Goal: Task Accomplishment & Management: Complete application form

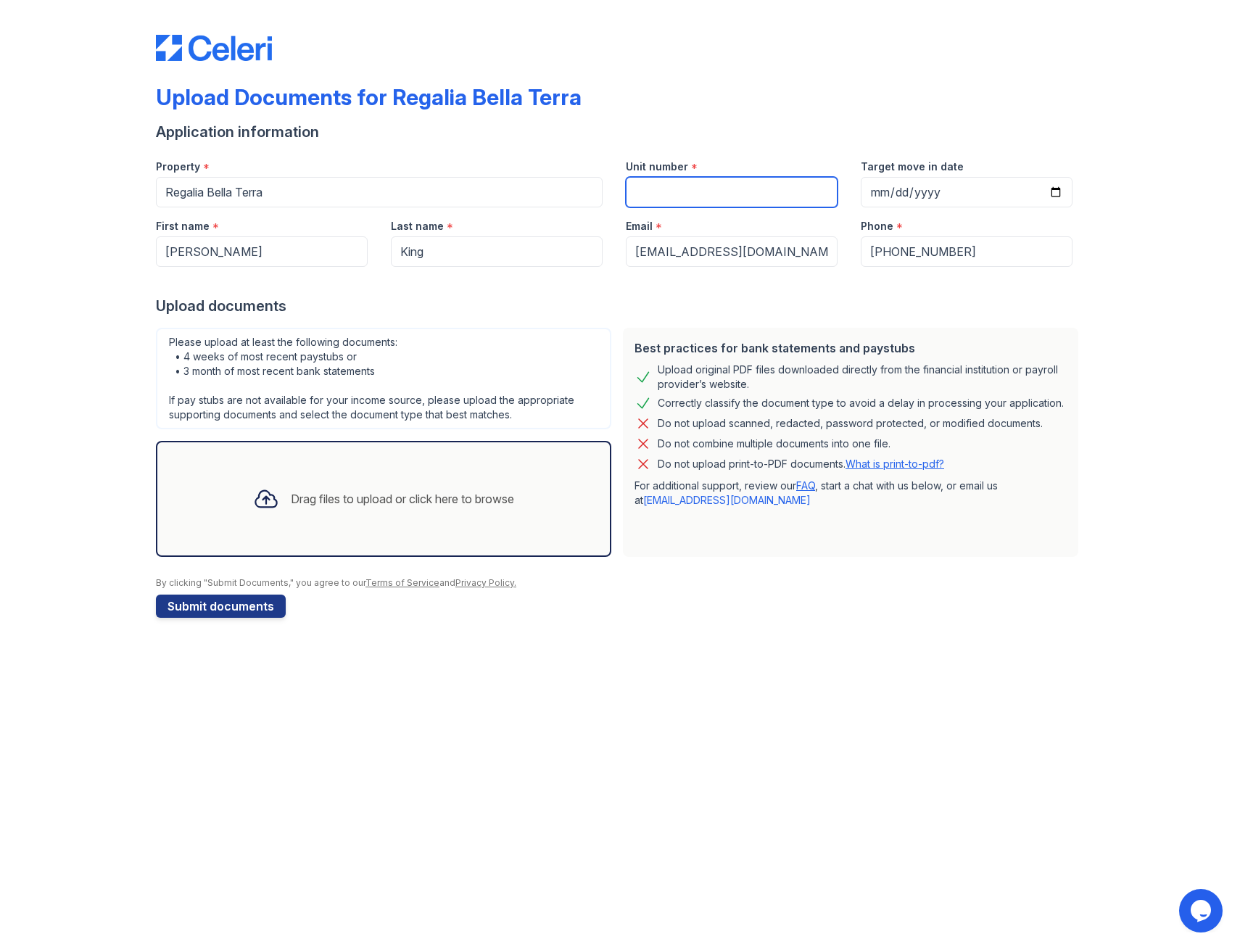
click at [725, 188] on input "Unit number" at bounding box center [732, 192] width 212 height 30
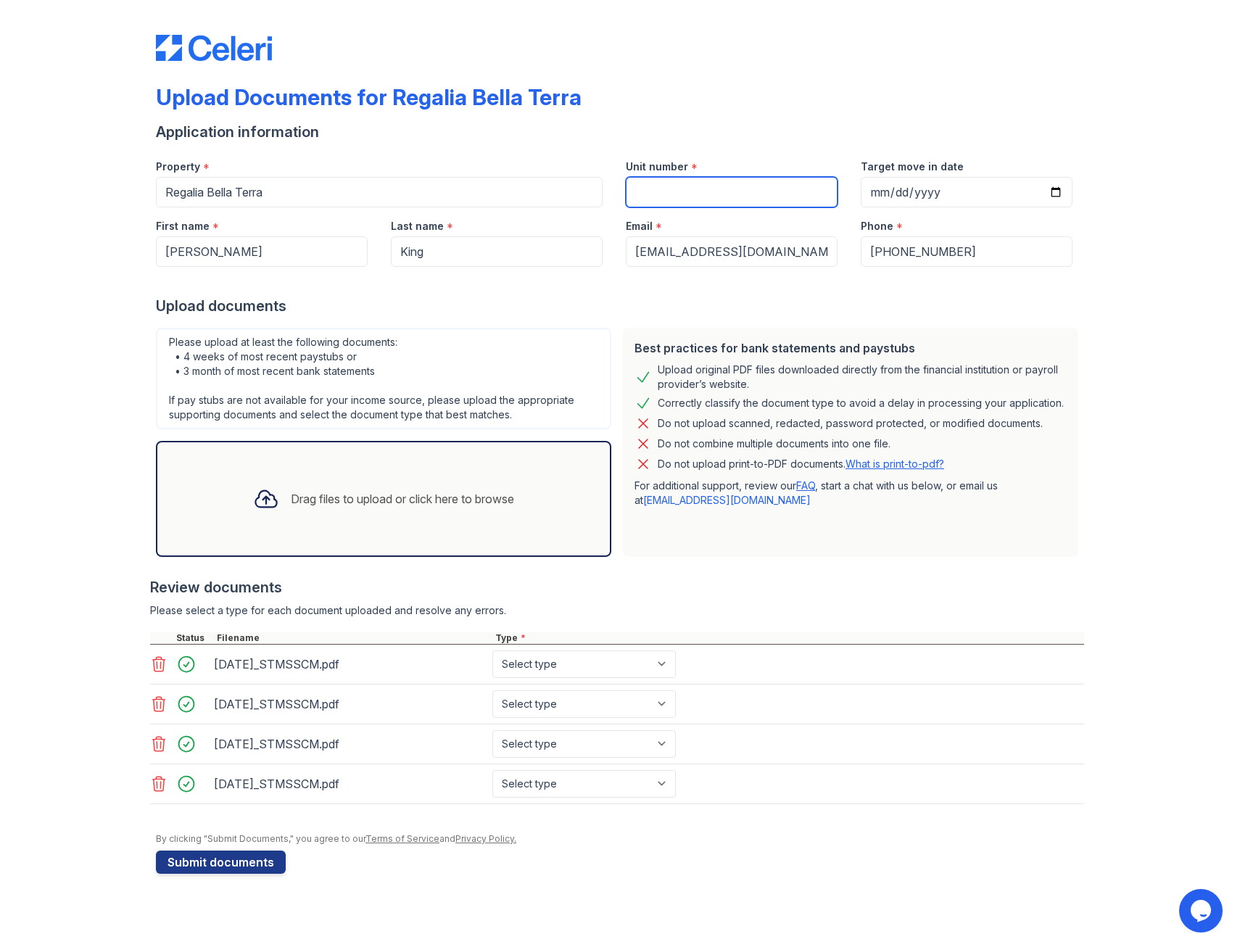
click at [746, 196] on input "Unit number" at bounding box center [732, 192] width 212 height 30
click at [1052, 191] on input "Target move in date" at bounding box center [967, 192] width 212 height 30
type input "[DATE]"
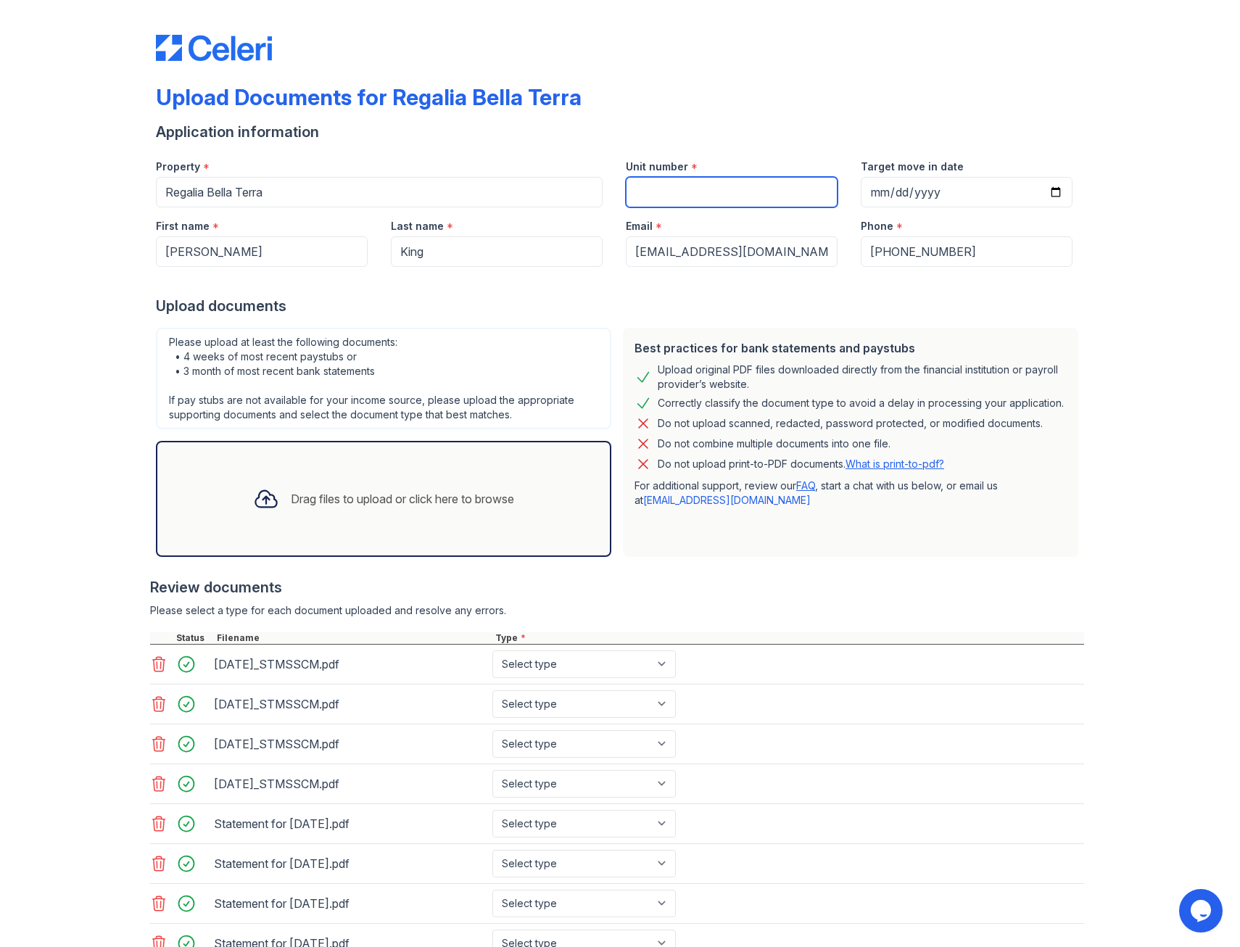
click at [717, 194] on input "Unit number" at bounding box center [732, 192] width 212 height 30
type input "817"
click at [754, 88] on div "Upload Documents for Regalia Bella Terra" at bounding box center [620, 103] width 928 height 38
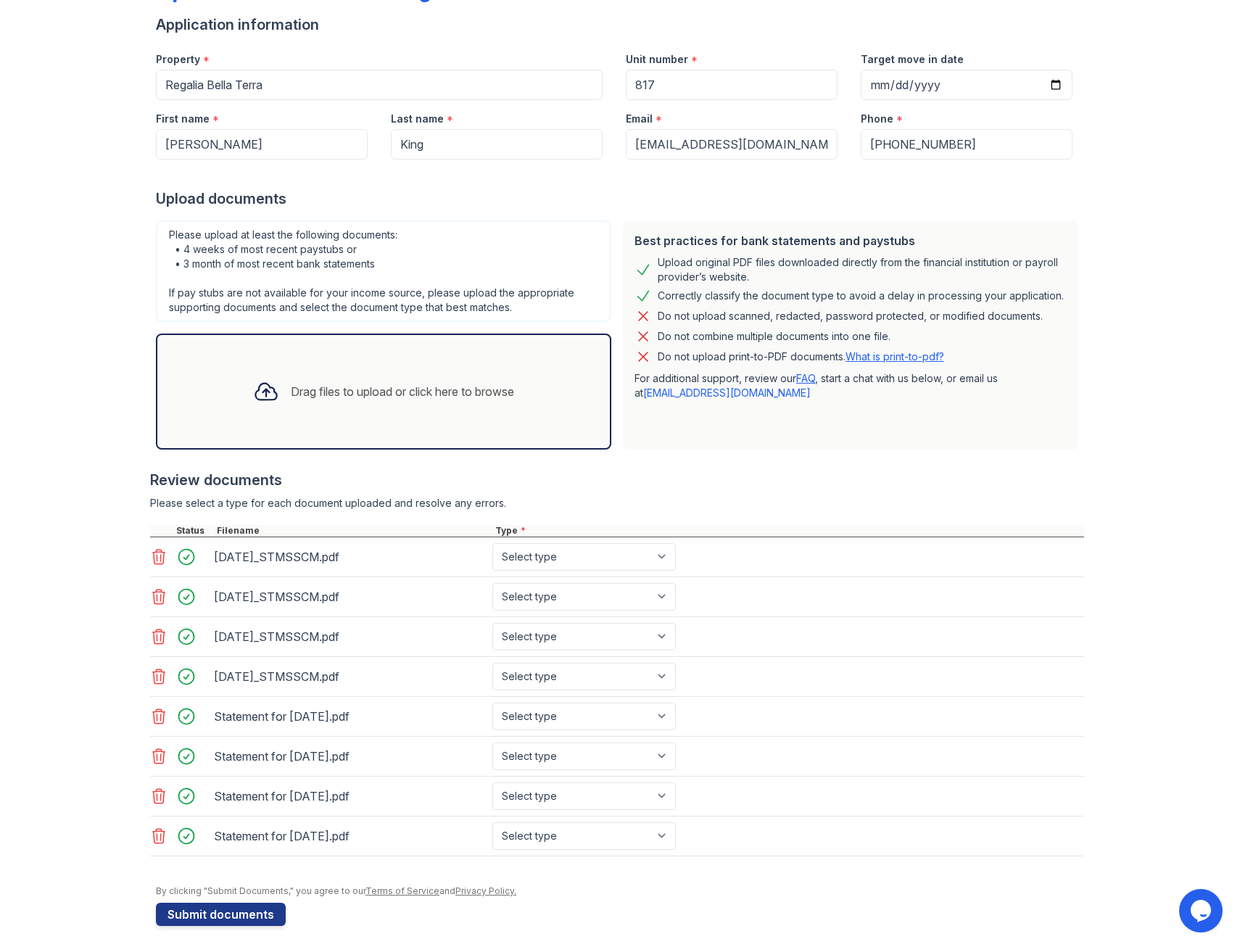
scroll to position [115, 0]
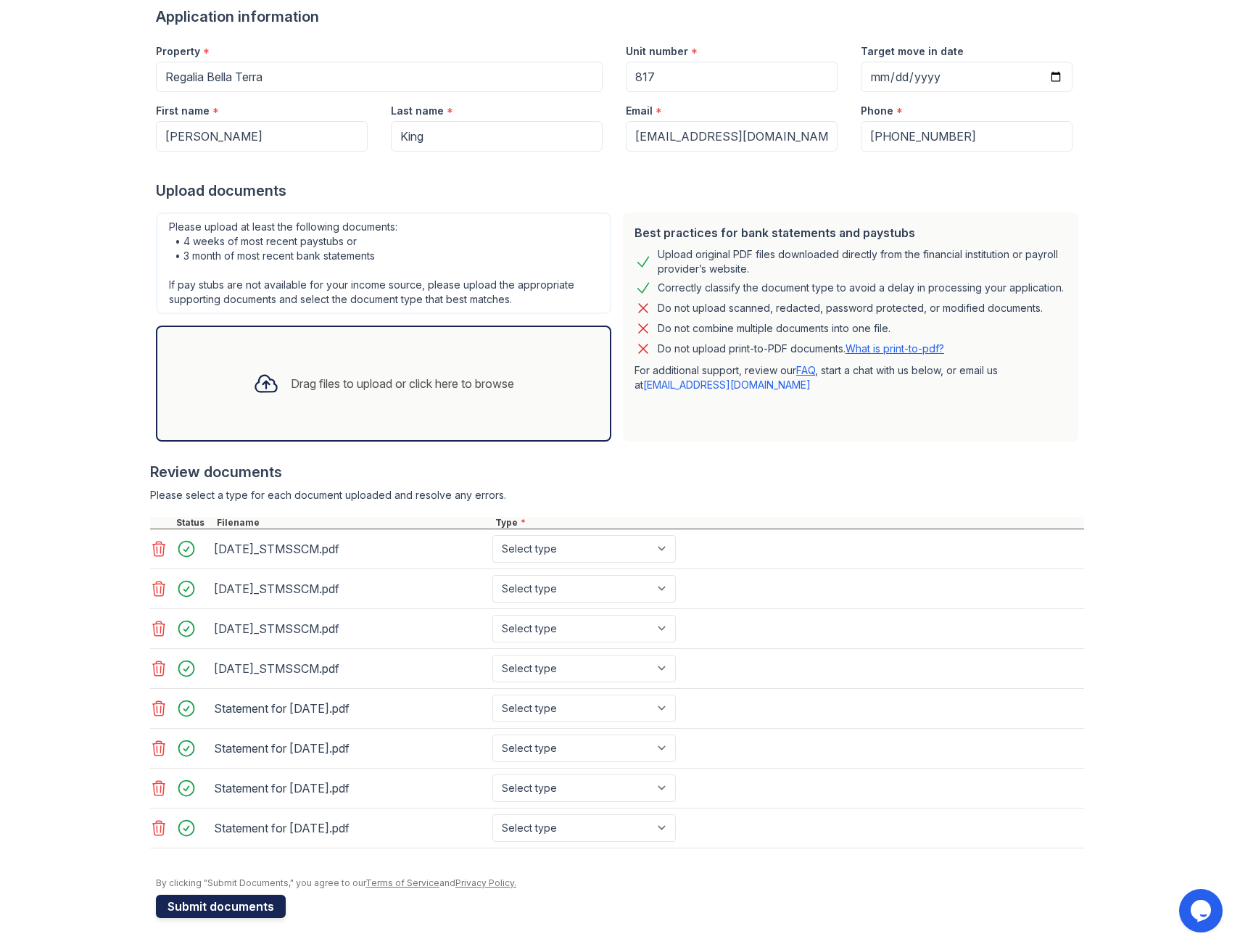
click at [221, 910] on button "Submit documents" at bounding box center [221, 906] width 130 height 23
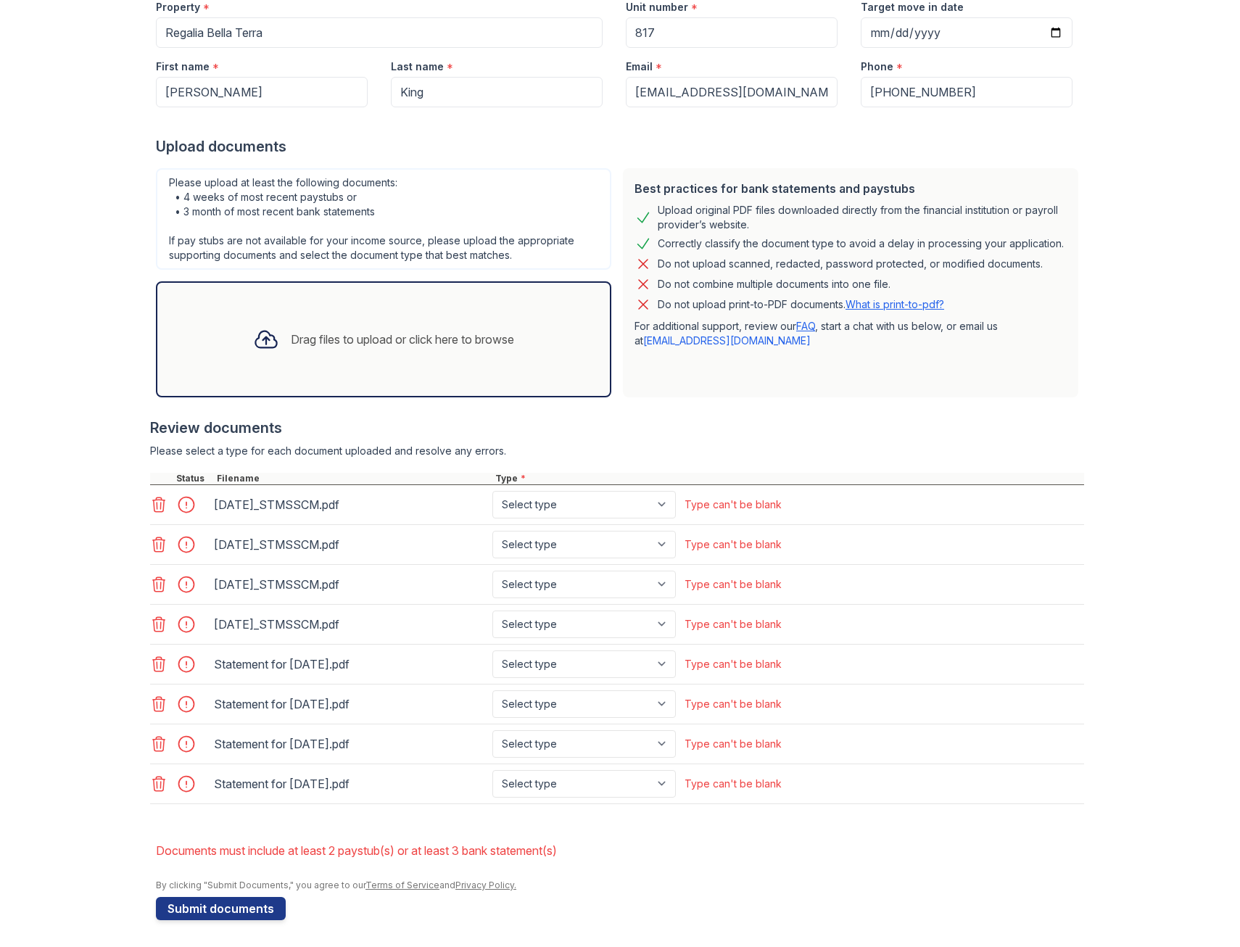
scroll to position [202, 0]
click at [653, 488] on div "[DATE]_STMSSCM.pdf Select type Paystub Bank Statement Offer Letter Tax Document…" at bounding box center [617, 503] width 934 height 40
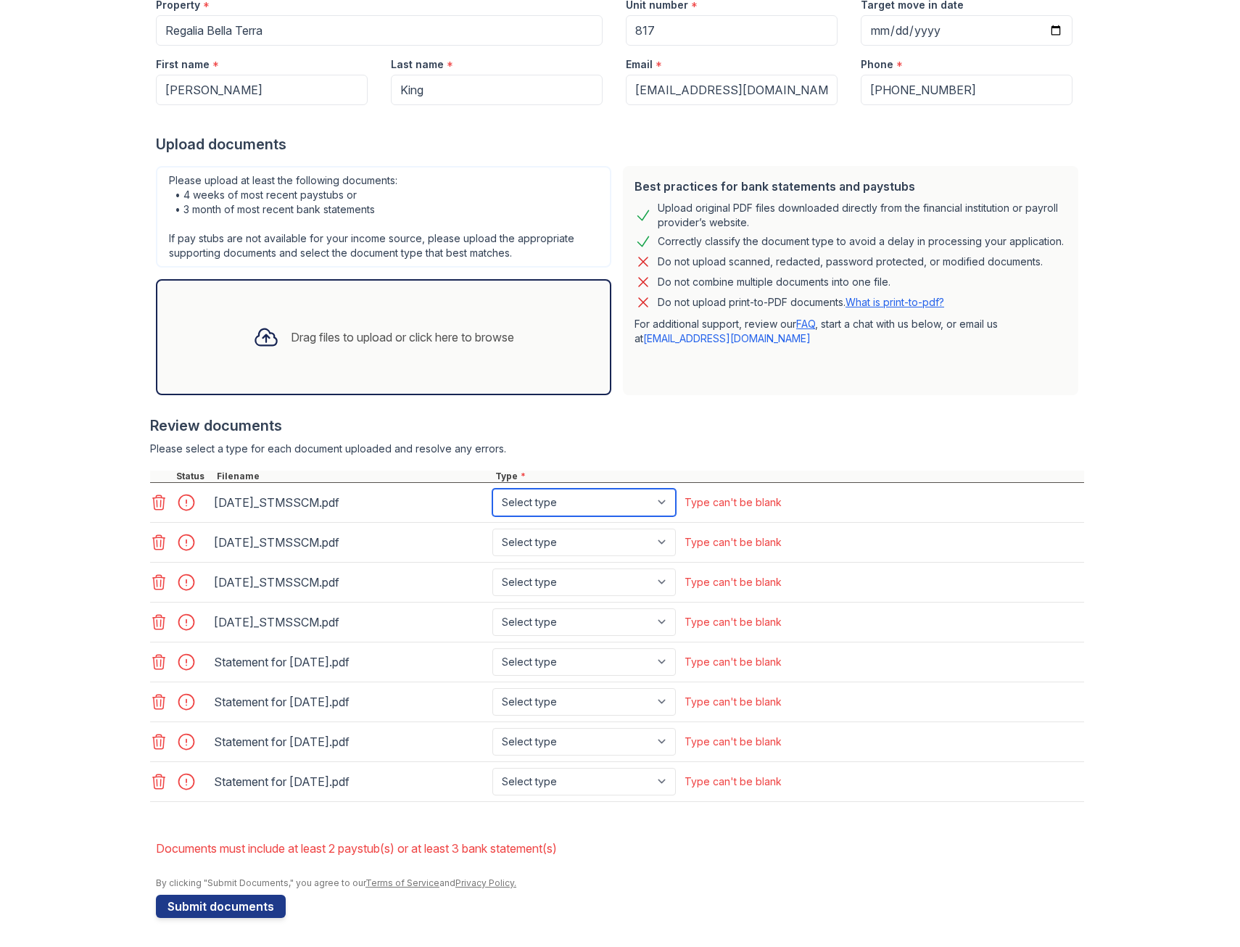
click at [656, 498] on select "Select type Paystub Bank Statement Offer Letter Tax Documents Benefit Award Let…" at bounding box center [583, 503] width 183 height 28
select select "bank_statement"
click at [492, 489] on select "Select type Paystub Bank Statement Offer Letter Tax Documents Benefit Award Let…" at bounding box center [583, 503] width 183 height 28
click at [628, 548] on select "Select type Paystub Bank Statement Offer Letter Tax Documents Benefit Award Let…" at bounding box center [583, 543] width 183 height 28
select select "bank_statement"
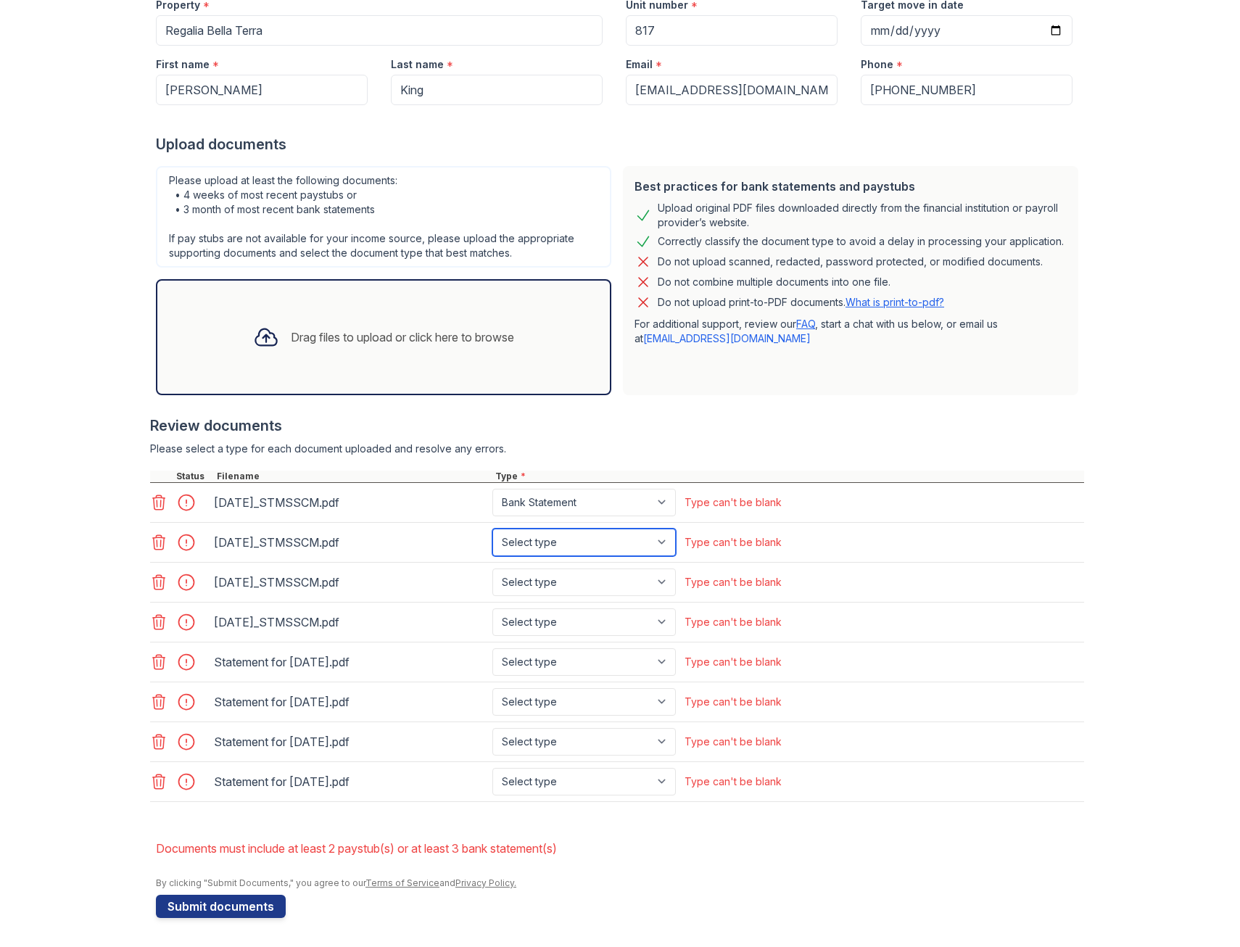
click at [492, 529] on select "Select type Paystub Bank Statement Offer Letter Tax Documents Benefit Award Let…" at bounding box center [583, 543] width 183 height 28
click at [571, 581] on select "Select type Paystub Bank Statement Offer Letter Tax Documents Benefit Award Let…" at bounding box center [583, 583] width 183 height 28
select select "bank_statement"
click at [492, 569] on select "Select type Paystub Bank Statement Offer Letter Tax Documents Benefit Award Let…" at bounding box center [583, 583] width 183 height 28
click at [566, 619] on select "Select type Paystub Bank Statement Offer Letter Tax Documents Benefit Award Let…" at bounding box center [583, 622] width 183 height 28
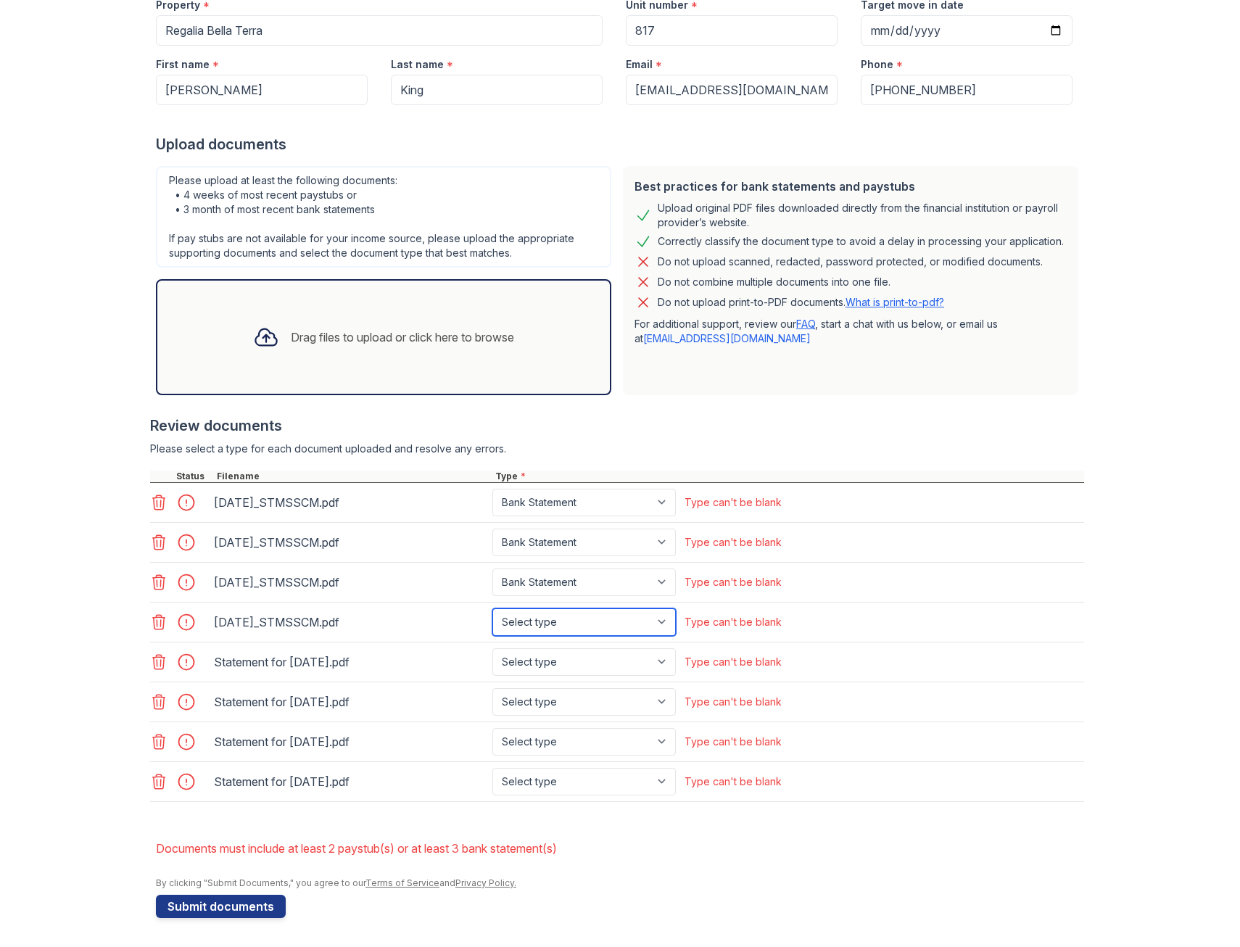
select select "bank_statement"
click at [492, 608] on select "Select type Paystub Bank Statement Offer Letter Tax Documents Benefit Award Let…" at bounding box center [583, 622] width 183 height 28
click at [643, 503] on select "Select type Paystub Bank Statement Offer Letter Tax Documents Benefit Award Let…" at bounding box center [583, 503] width 183 height 28
select select "paystub"
click at [492, 489] on select "Select type Paystub Bank Statement Offer Letter Tax Documents Benefit Award Let…" at bounding box center [583, 503] width 183 height 28
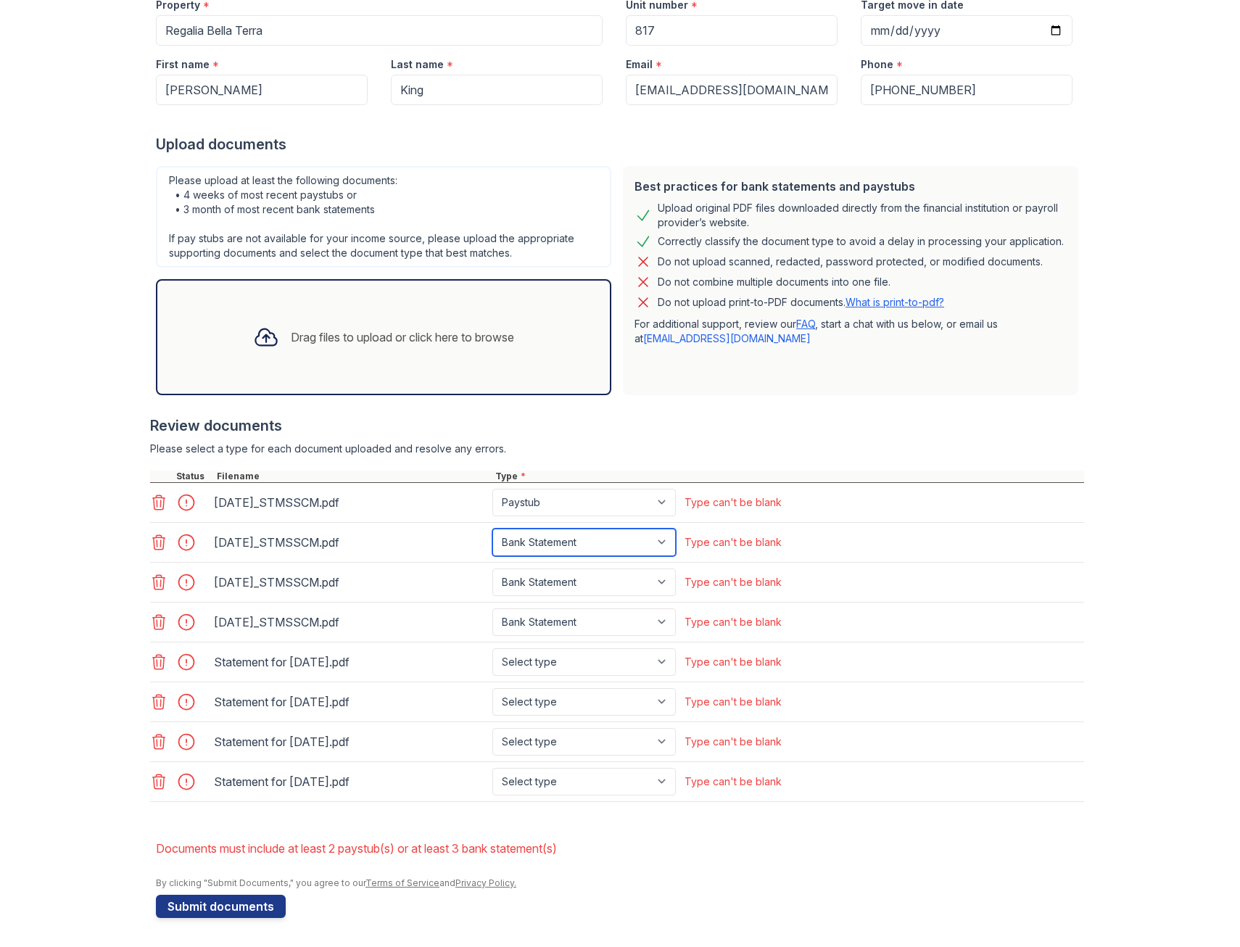
click at [556, 542] on select "Select type Paystub Bank Statement Offer Letter Tax Documents Benefit Award Let…" at bounding box center [583, 543] width 183 height 28
select select "paystub"
click at [492, 529] on select "Select type Paystub Bank Statement Offer Letter Tax Documents Benefit Award Let…" at bounding box center [583, 543] width 183 height 28
click at [542, 581] on select "Select type Paystub Bank Statement Offer Letter Tax Documents Benefit Award Let…" at bounding box center [583, 583] width 183 height 28
select select "paystub"
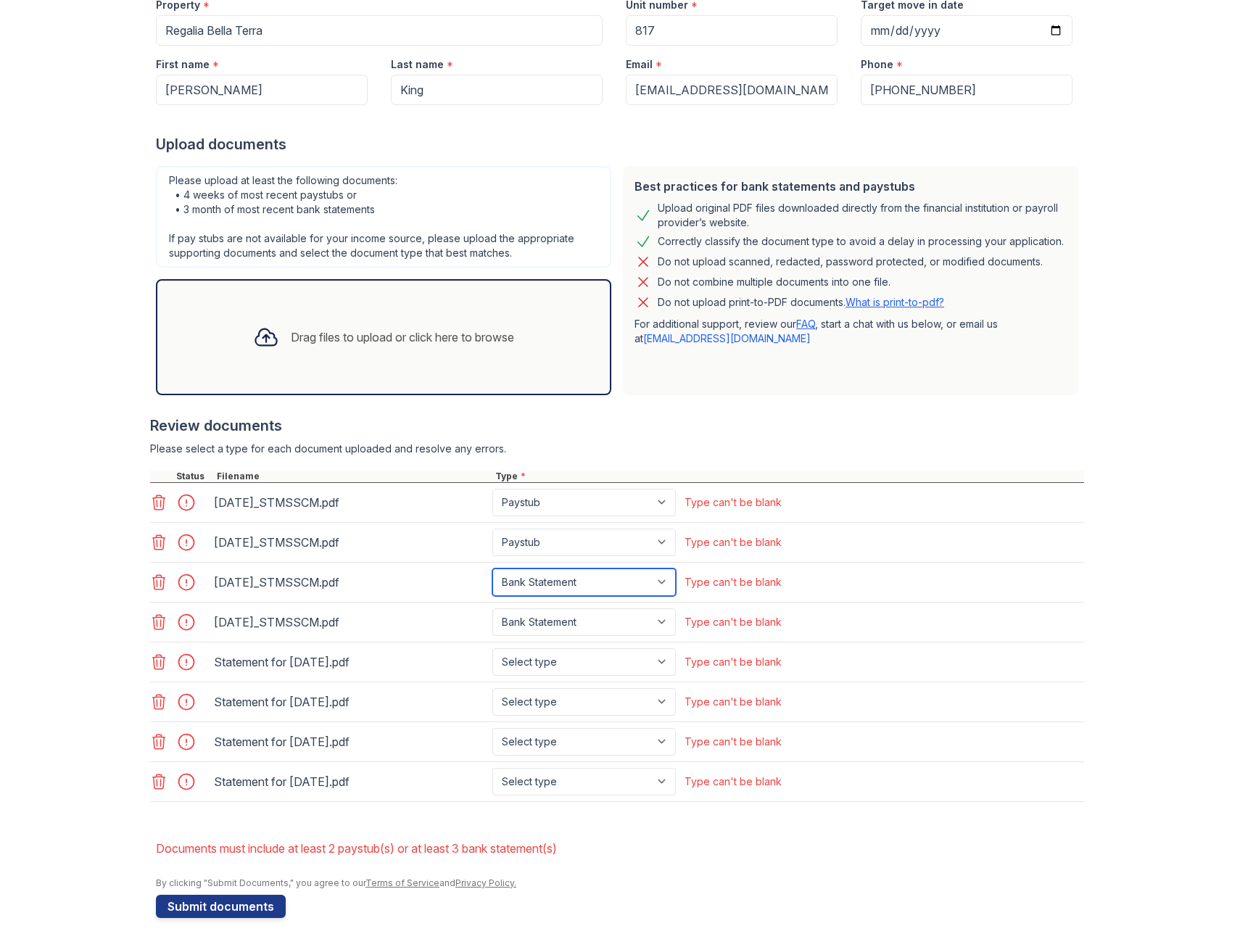
click at [492, 569] on select "Select type Paystub Bank Statement Offer Letter Tax Documents Benefit Award Let…" at bounding box center [583, 583] width 183 height 28
click at [537, 622] on select "Select type Paystub Bank Statement Offer Letter Tax Documents Benefit Award Let…" at bounding box center [583, 622] width 183 height 28
select select "paystub"
click at [492, 608] on select "Select type Paystub Bank Statement Offer Letter Tax Documents Benefit Award Let…" at bounding box center [583, 622] width 183 height 28
click at [555, 668] on select "Select type Paystub Bank Statement Offer Letter Tax Documents Benefit Award Let…" at bounding box center [583, 662] width 183 height 28
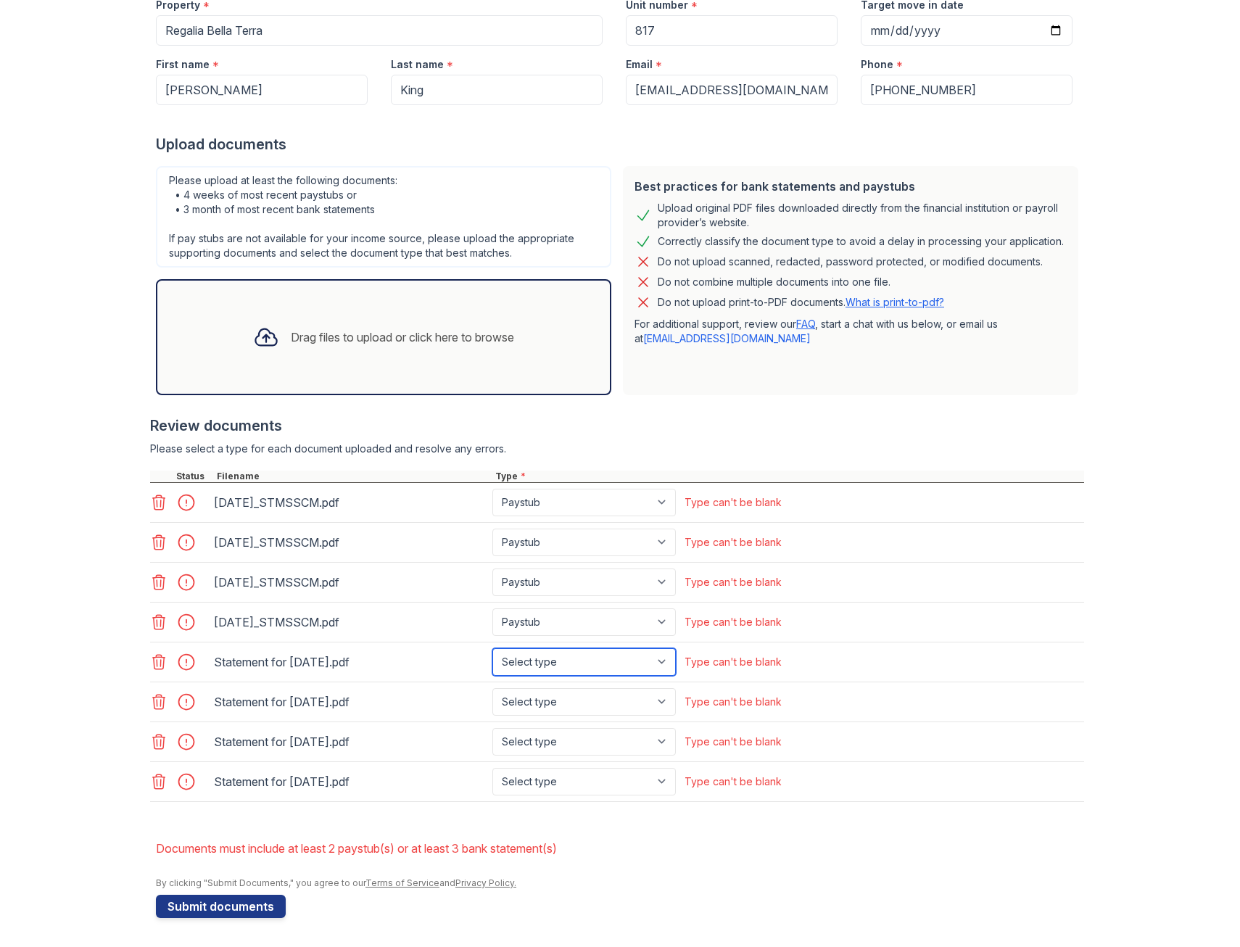
select select "bank_statement"
click at [492, 648] on select "Select type Paystub Bank Statement Offer Letter Tax Documents Benefit Award Let…" at bounding box center [583, 662] width 183 height 28
click at [552, 706] on select "Select type Paystub Bank Statement Offer Letter Tax Documents Benefit Award Let…" at bounding box center [583, 702] width 183 height 28
select select "bank_statement"
click at [492, 688] on select "Select type Paystub Bank Statement Offer Letter Tax Documents Benefit Award Let…" at bounding box center [583, 702] width 183 height 28
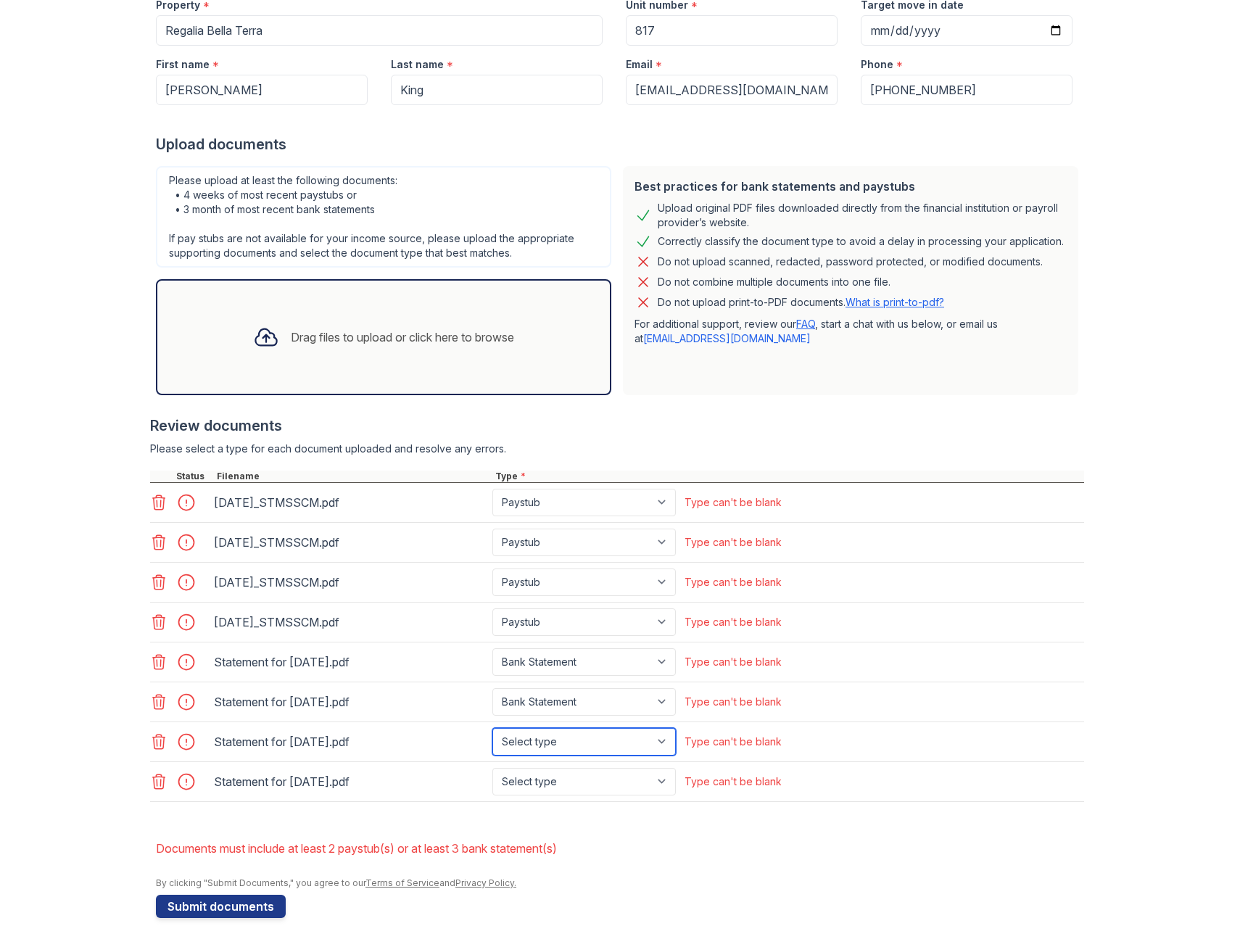
click at [550, 738] on select "Select type Paystub Bank Statement Offer Letter Tax Documents Benefit Award Let…" at bounding box center [583, 742] width 183 height 28
select select "bank_statement"
click at [492, 728] on select "Select type Paystub Bank Statement Offer Letter Tax Documents Benefit Award Let…" at bounding box center [583, 742] width 183 height 28
click at [548, 783] on select "Select type Paystub Bank Statement Offer Letter Tax Documents Benefit Award Let…" at bounding box center [583, 782] width 183 height 28
select select "bank_statement"
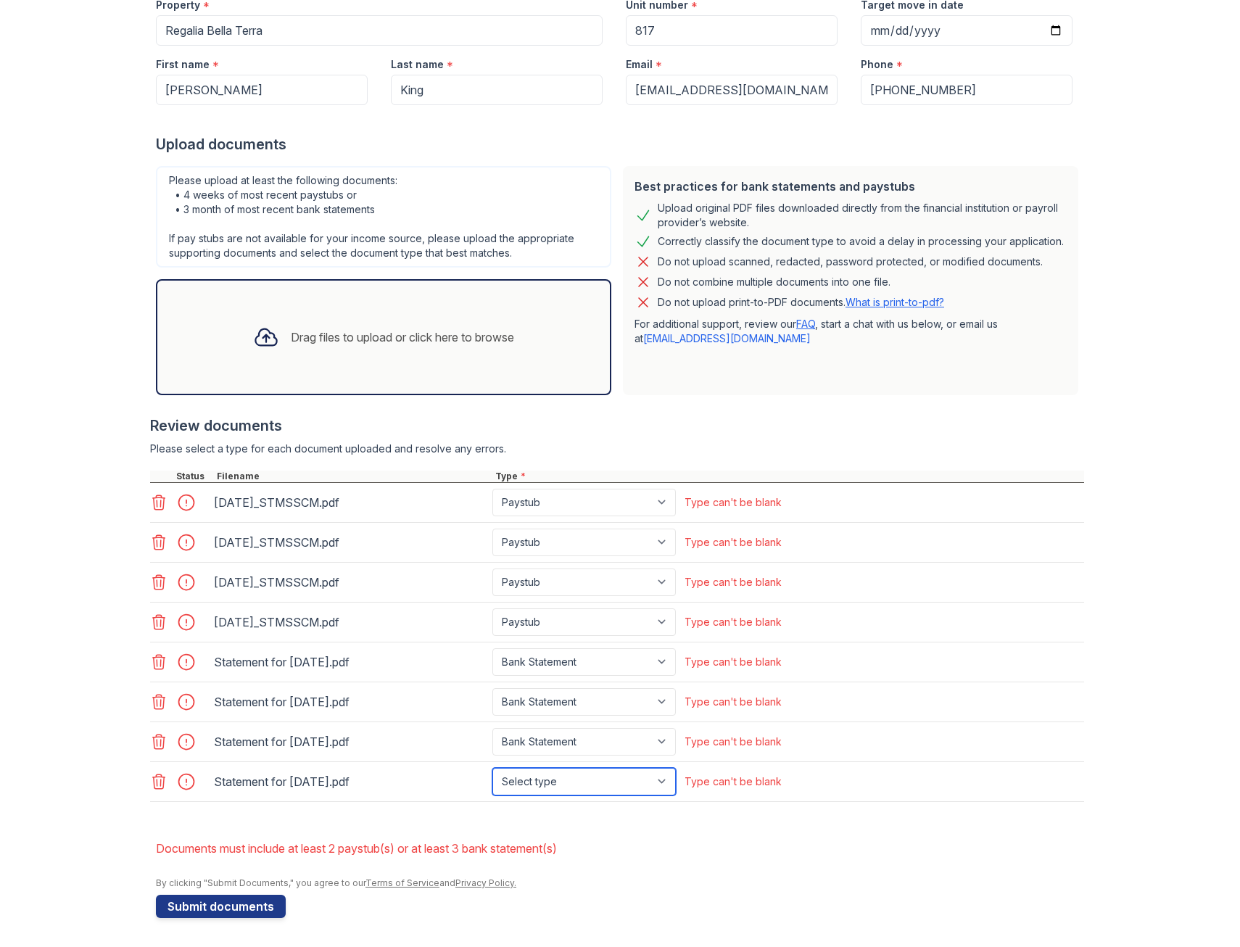
click at [492, 768] on select "Select type Paystub Bank Statement Offer Letter Tax Documents Benefit Award Let…" at bounding box center [583, 782] width 183 height 28
click at [237, 905] on button "Submit documents" at bounding box center [221, 906] width 130 height 23
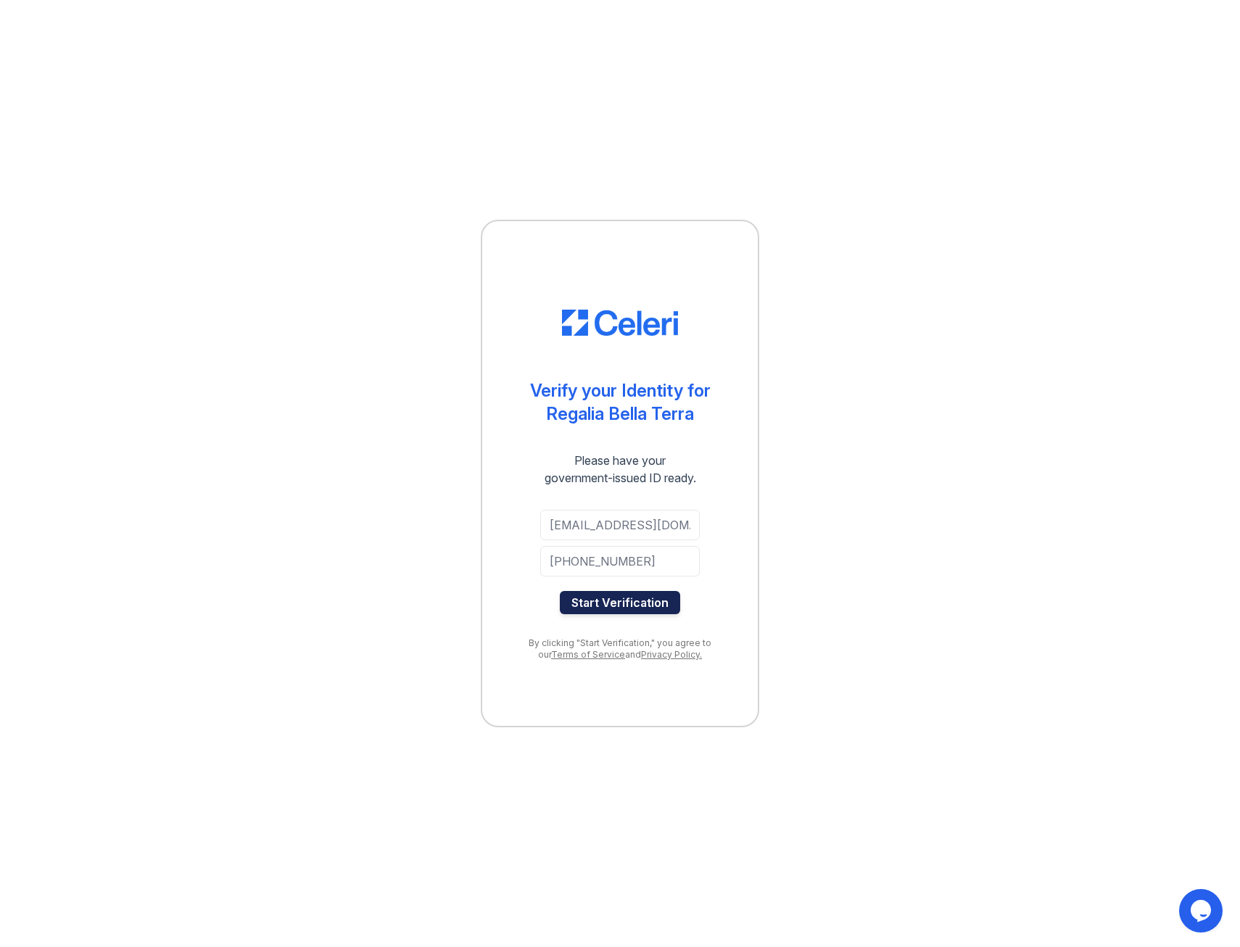
click at [632, 598] on button "Start Verification" at bounding box center [620, 602] width 120 height 23
